Goal: Find specific page/section: Find specific page/section

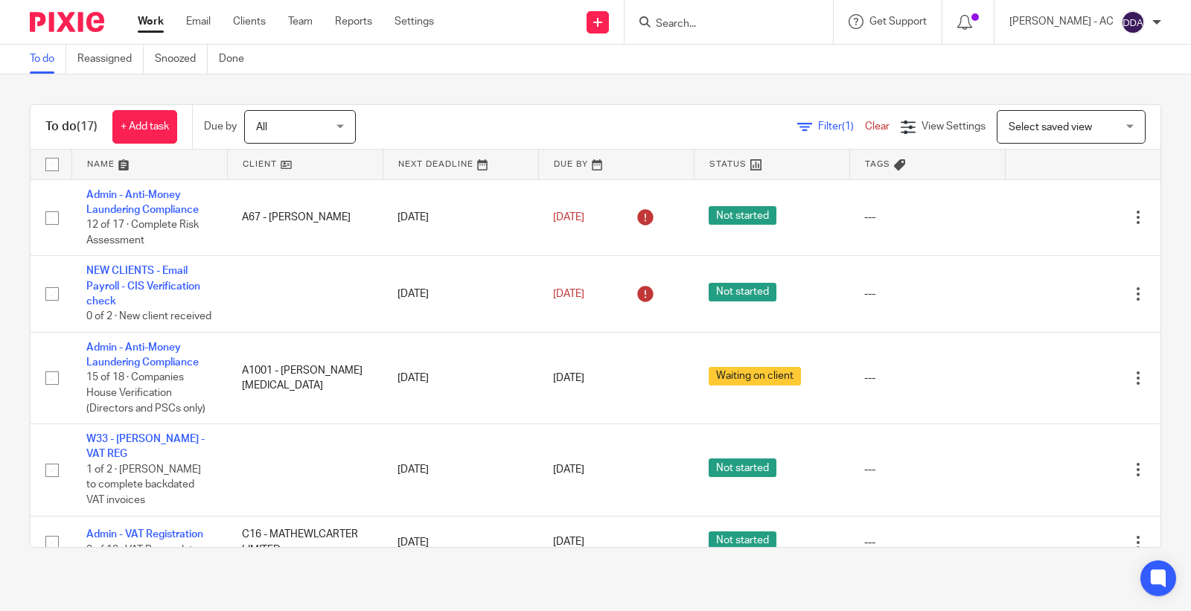
click at [732, 11] on div at bounding box center [729, 22] width 208 height 44
click at [737, 22] on input "Search" at bounding box center [721, 24] width 134 height 13
paste input "The Know Global"
type input "The Know Globa"
drag, startPoint x: 777, startPoint y: 21, endPoint x: 481, endPoint y: 27, distance: 296.3
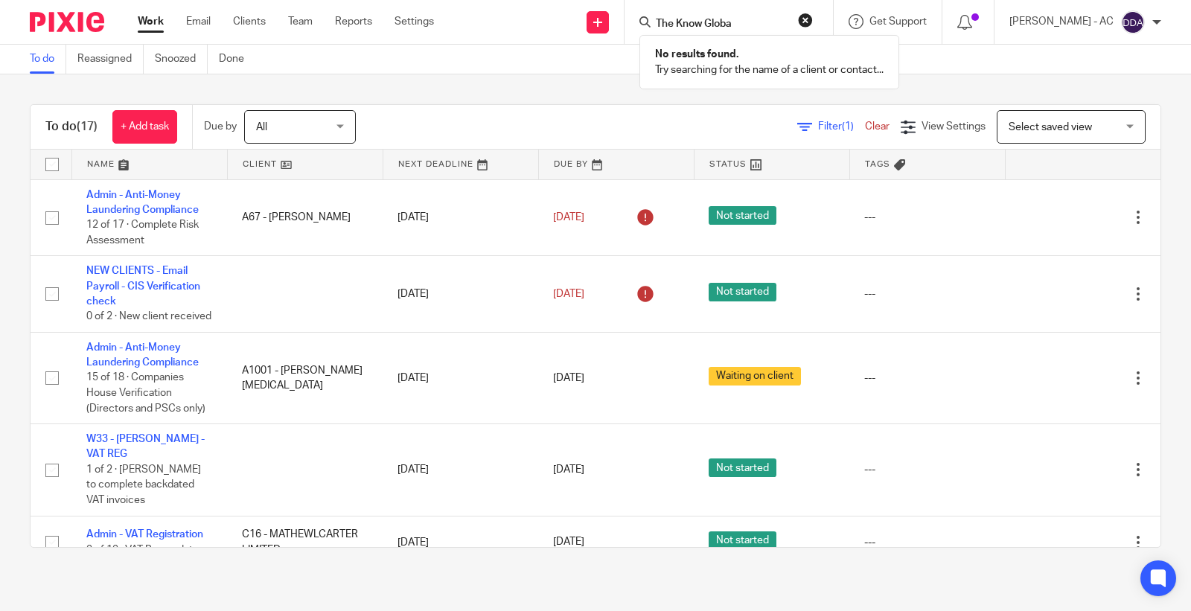
click at [486, 26] on div "Send new email Create task Add client Request signature The Know Globa No resul…" at bounding box center [823, 22] width 735 height 44
paste input "Milena Sanchez"
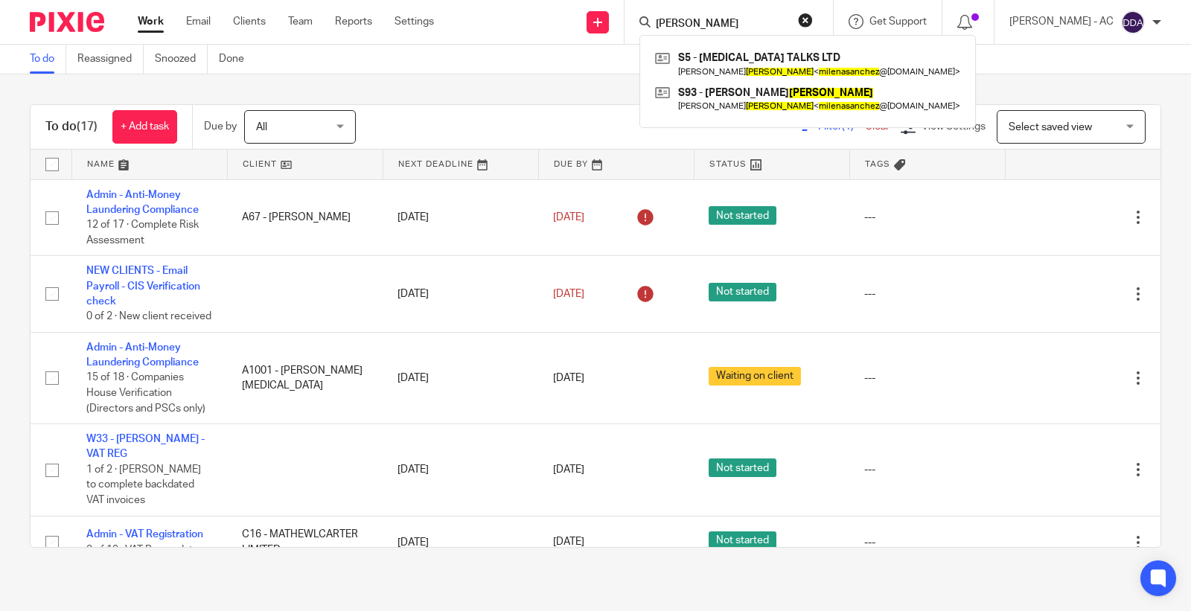
type input "Milena Sanchez"
drag, startPoint x: 771, startPoint y: 17, endPoint x: 566, endPoint y: 20, distance: 204.7
click at [581, 20] on div "Send new email Create task Add client Request signature Milena Sanchez S5 - HMS…" at bounding box center [823, 22] width 735 height 44
paste input "Sikha Nyatanga"
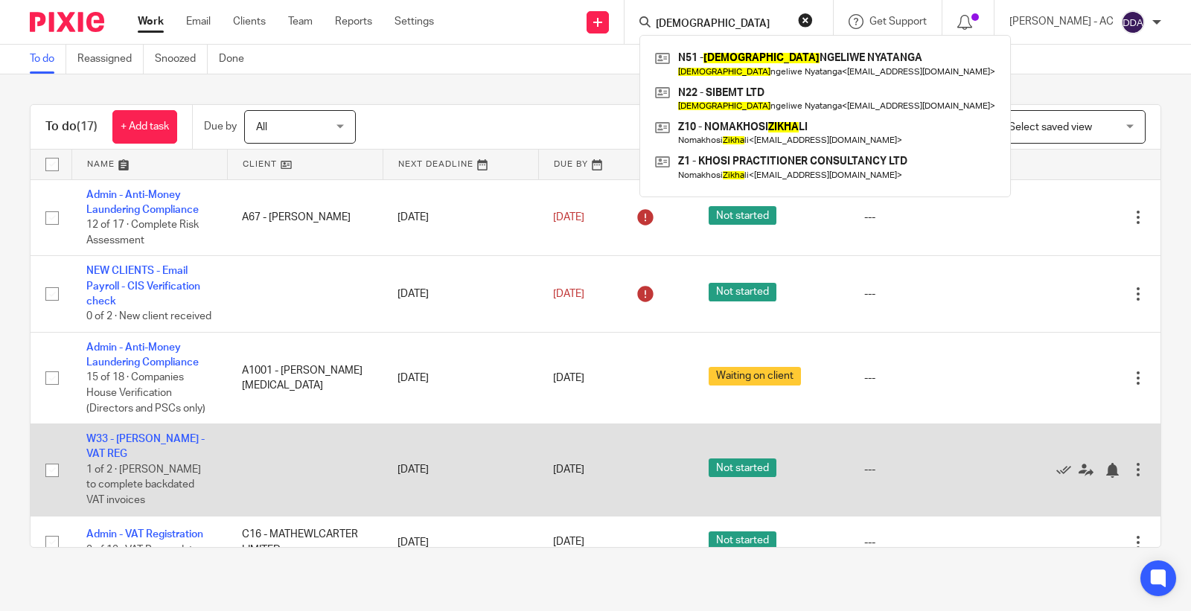
type input "Sikha"
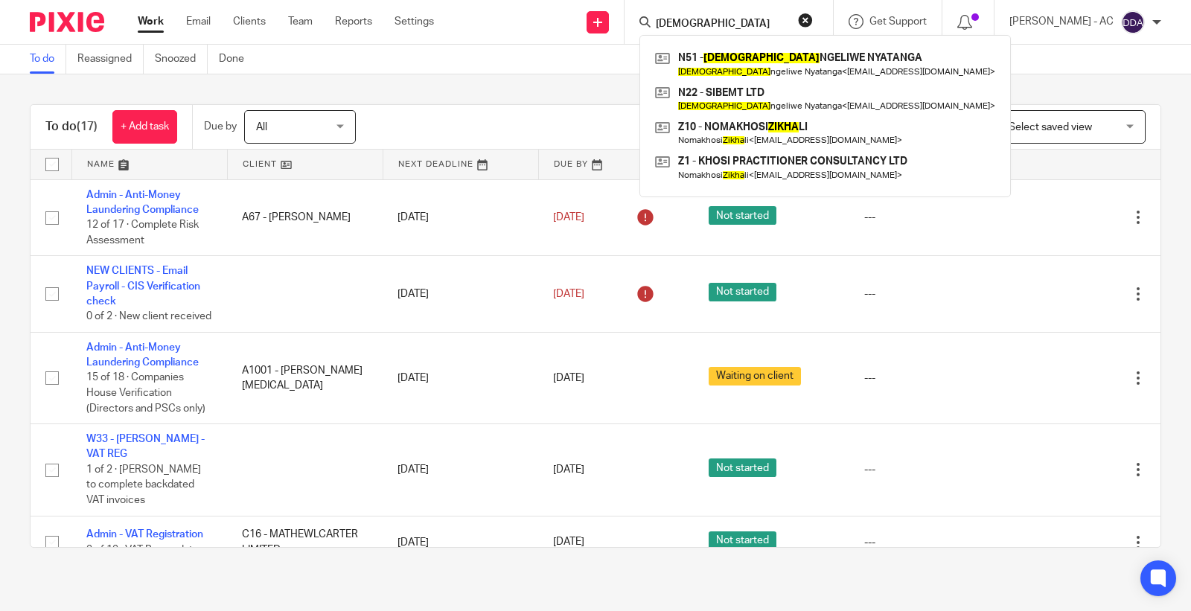
drag, startPoint x: 712, startPoint y: 31, endPoint x: 592, endPoint y: 54, distance: 122.2
click at [592, 54] on body "Work Email Clients Team Reports Settings Work Email Clients Team Reports Settin…" at bounding box center [595, 305] width 1191 height 611
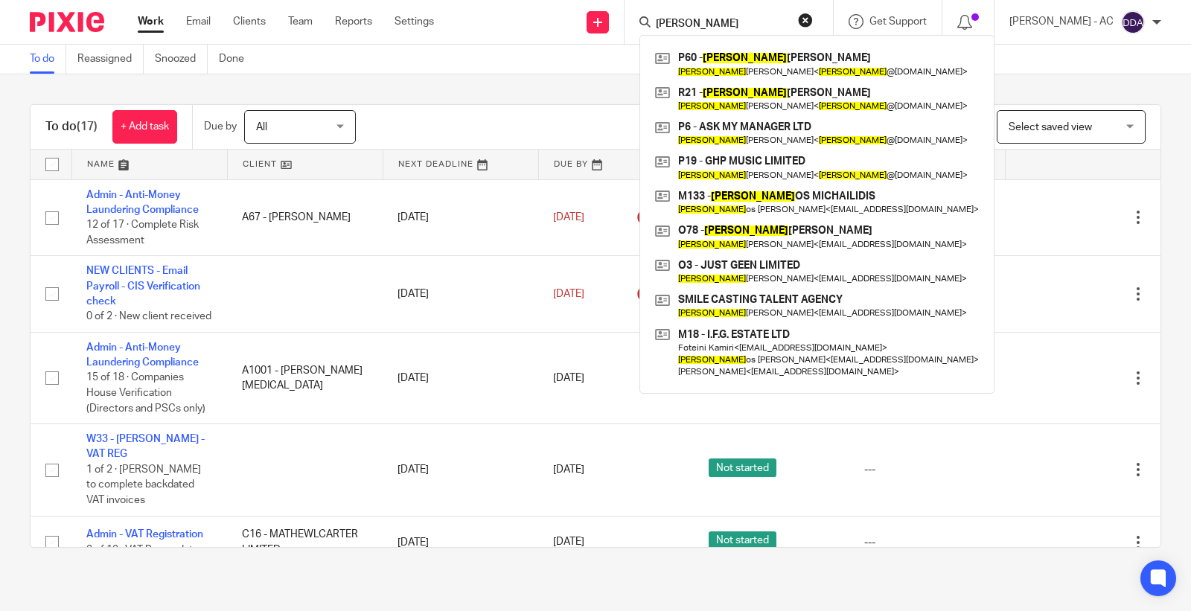
drag, startPoint x: 692, startPoint y: 24, endPoint x: 663, endPoint y: 22, distance: 29.8
click at [667, 22] on div "george" at bounding box center [725, 22] width 173 height 19
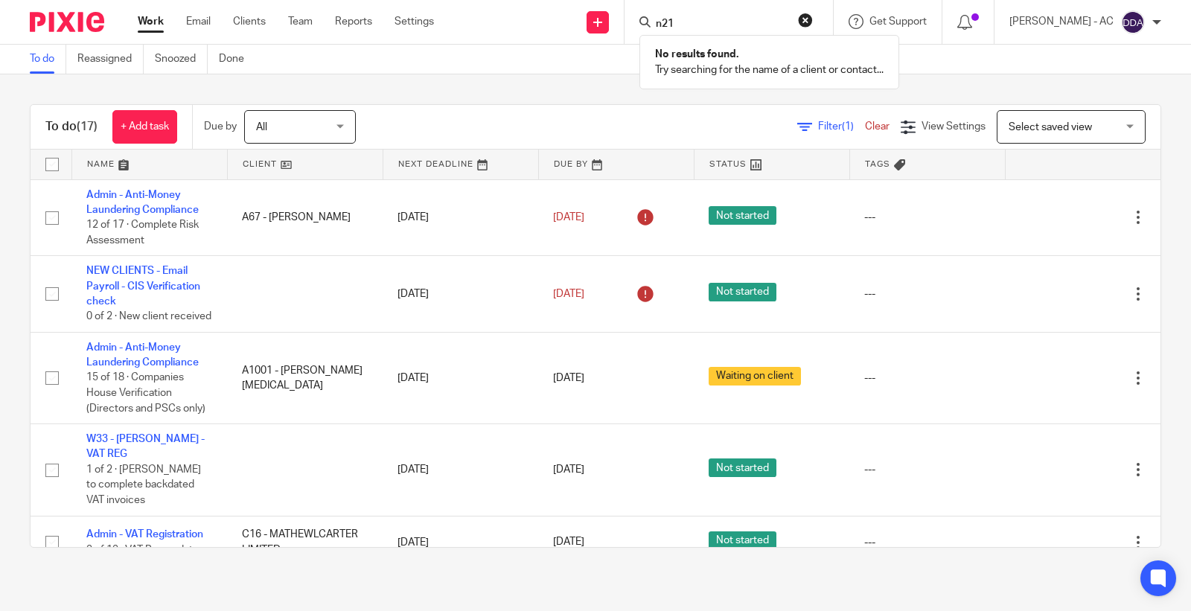
click at [698, 23] on input "n21" at bounding box center [721, 24] width 134 height 13
type input "n51"
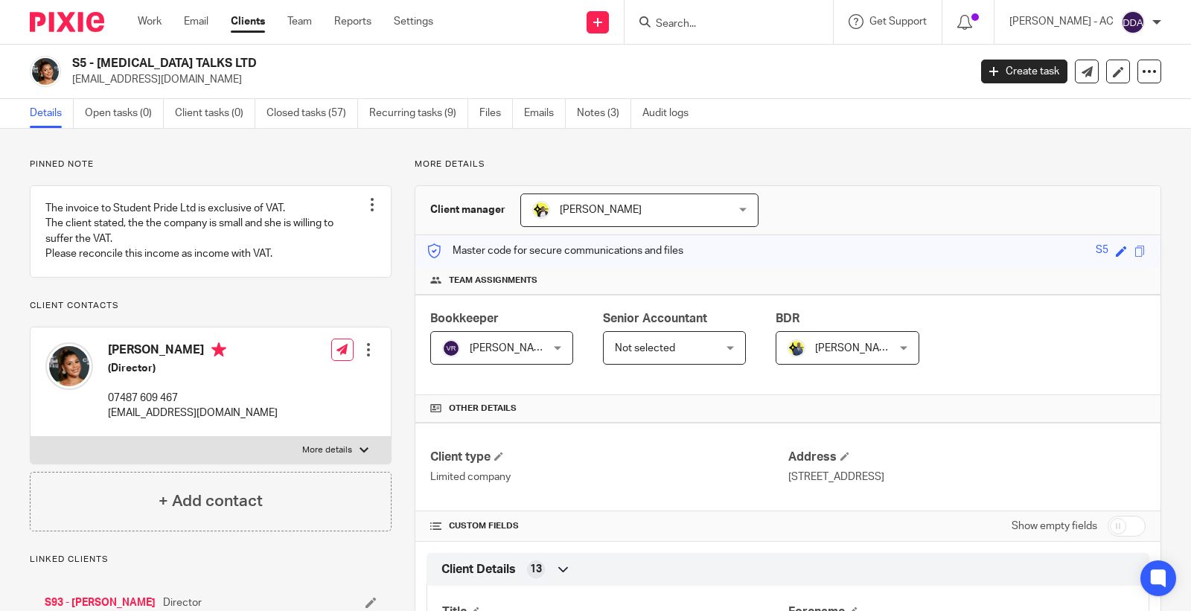
click at [85, 67] on h2 "S5 - HMS TALKS LTD" at bounding box center [426, 64] width 709 height 16
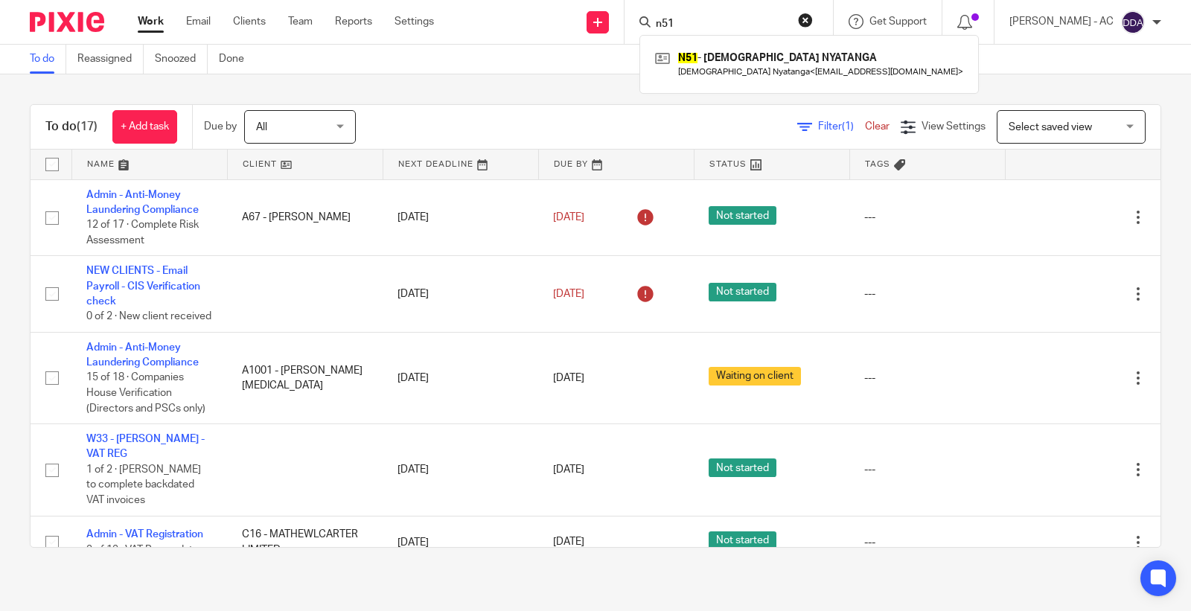
click at [596, 22] on div "Send new email Create task Add client Request signature n51 N51 - SIKHANGELIWE …" at bounding box center [823, 22] width 735 height 44
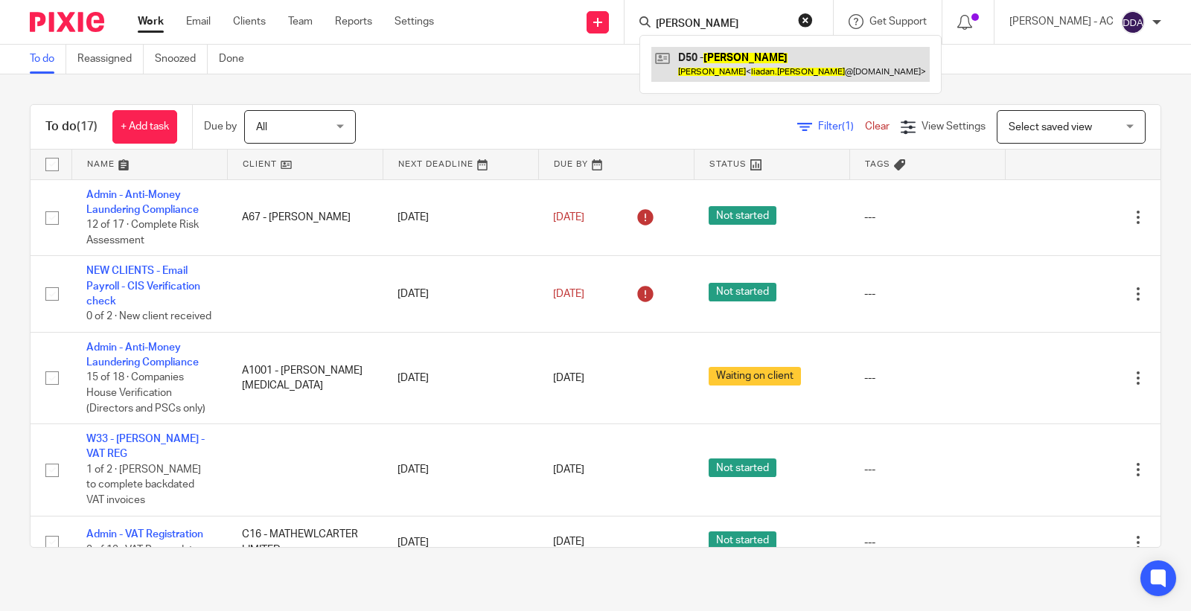
type input "[PERSON_NAME]"
